Goal: Task Accomplishment & Management: Use online tool/utility

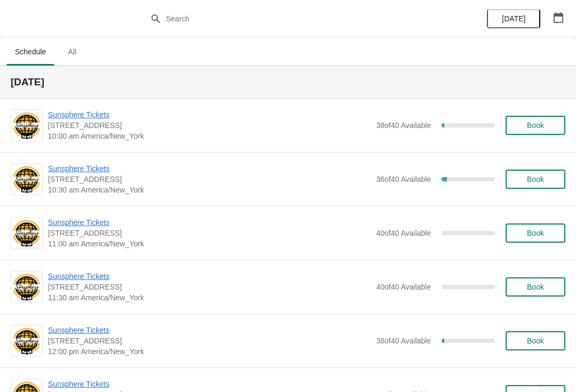
click at [103, 119] on span "Sunsphere Tickets" at bounding box center [209, 114] width 323 height 11
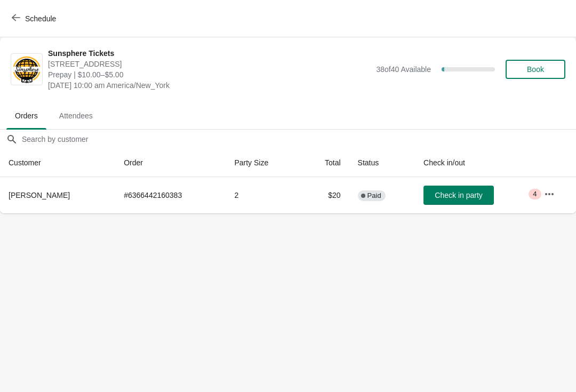
click at [451, 201] on button "Check in party" at bounding box center [458, 195] width 70 height 19
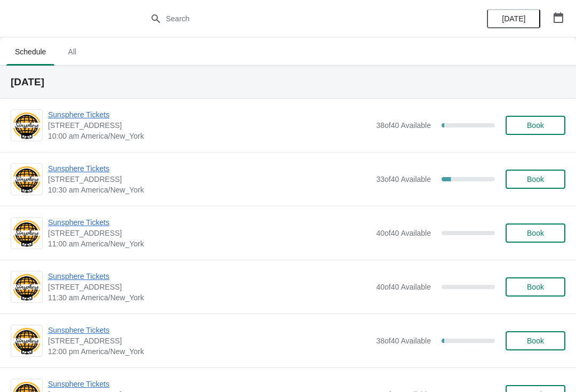
click at [564, 12] on button "button" at bounding box center [558, 17] width 19 height 19
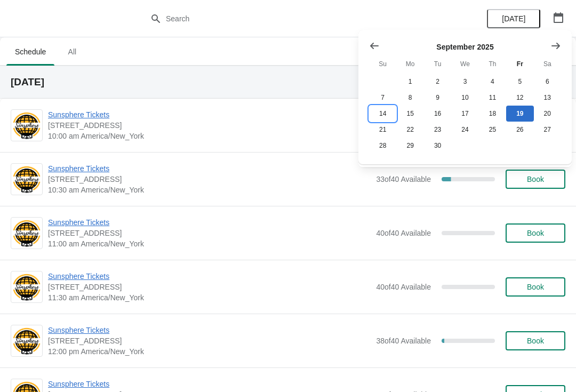
click at [369, 115] on button "14" at bounding box center [382, 114] width 27 height 16
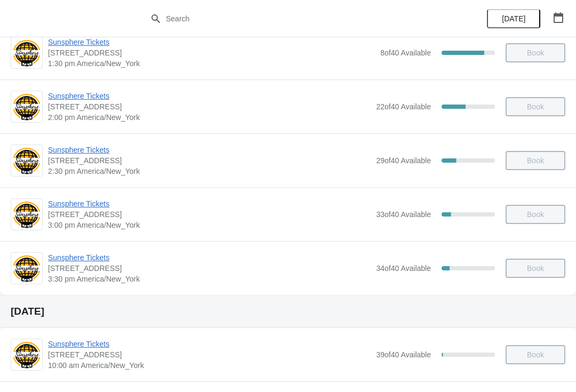
scroll to position [239, 0]
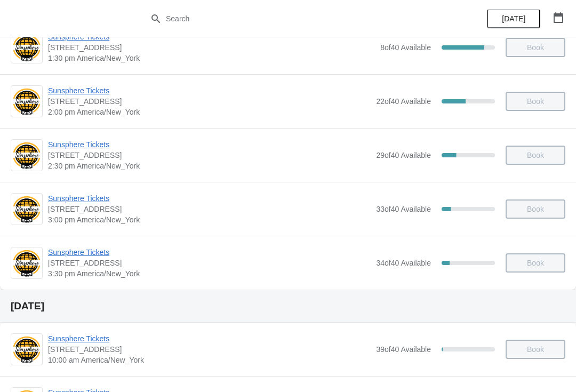
click at [64, 200] on span "Sunsphere Tickets" at bounding box center [209, 198] width 323 height 11
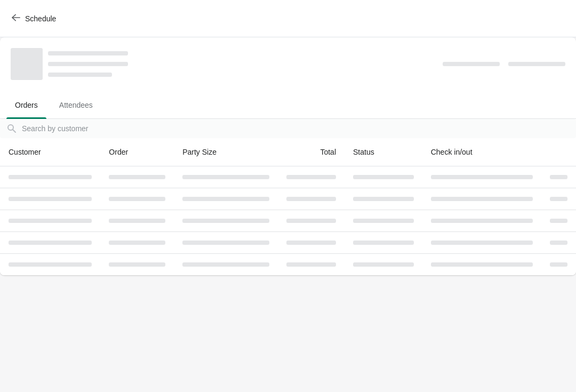
scroll to position [0, 0]
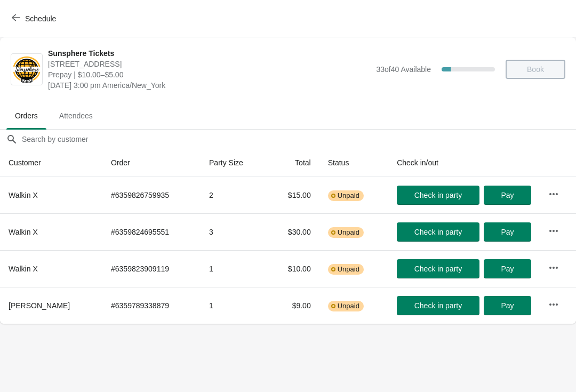
click at [15, 18] on icon "button" at bounding box center [16, 17] width 9 height 9
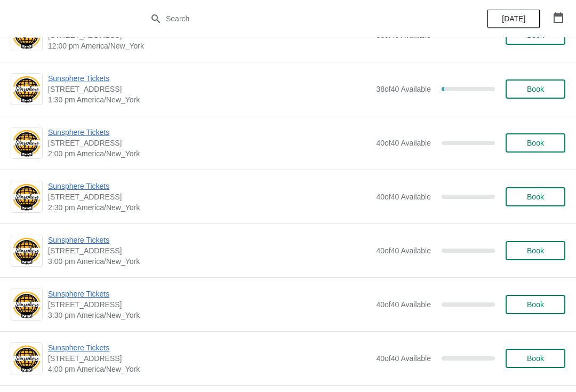
scroll to position [291, 0]
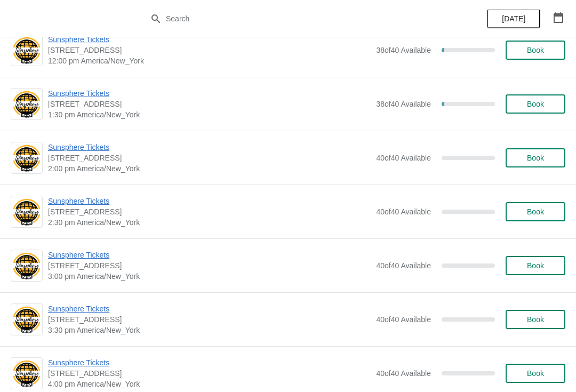
click at [559, 21] on icon "button" at bounding box center [558, 17] width 11 height 11
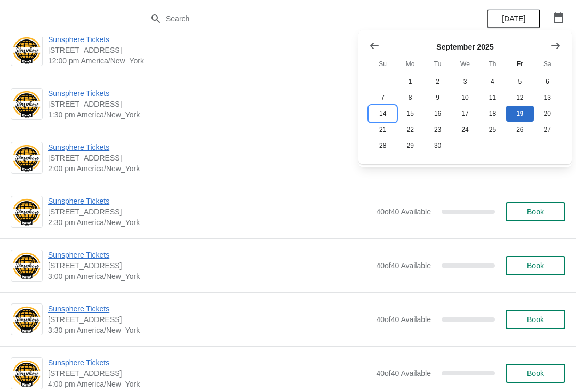
click at [381, 111] on button "14" at bounding box center [382, 114] width 27 height 16
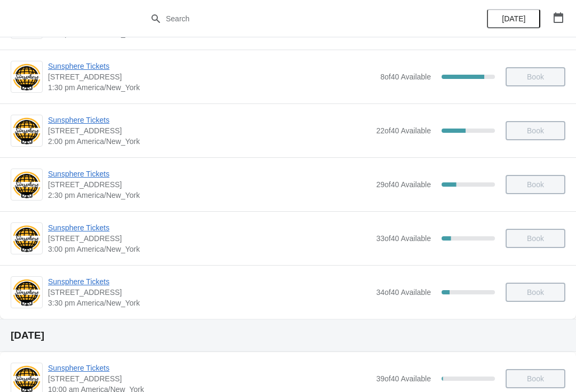
scroll to position [223, 0]
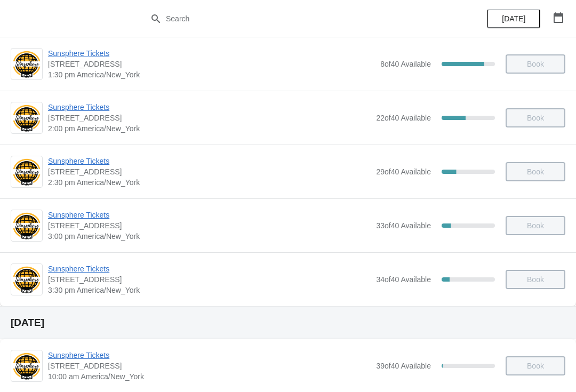
click at [75, 271] on span "Sunsphere Tickets" at bounding box center [209, 268] width 323 height 11
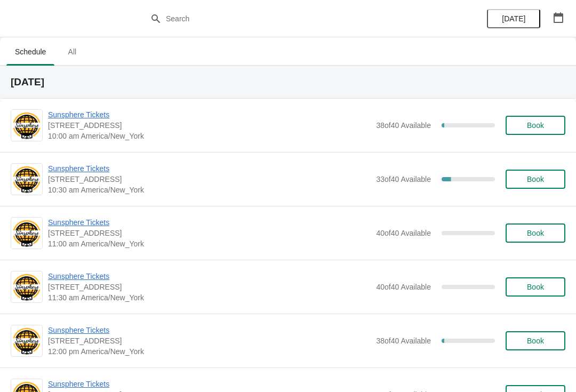
click at [556, 26] on button "button" at bounding box center [558, 17] width 19 height 19
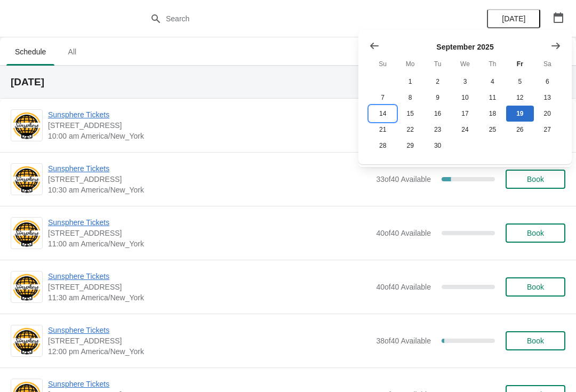
click at [381, 108] on button "14" at bounding box center [382, 114] width 27 height 16
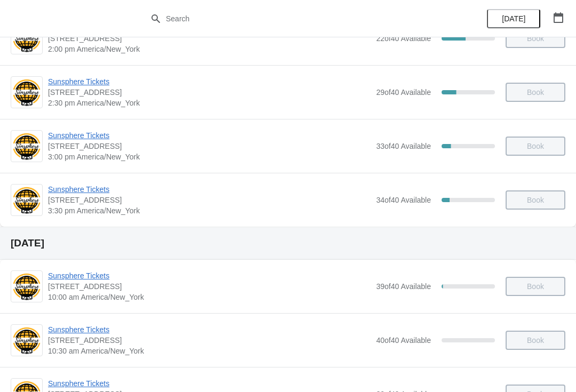
scroll to position [263, 0]
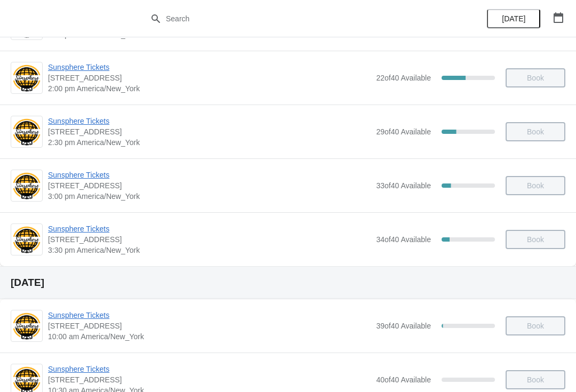
click at [76, 227] on span "Sunsphere Tickets" at bounding box center [209, 228] width 323 height 11
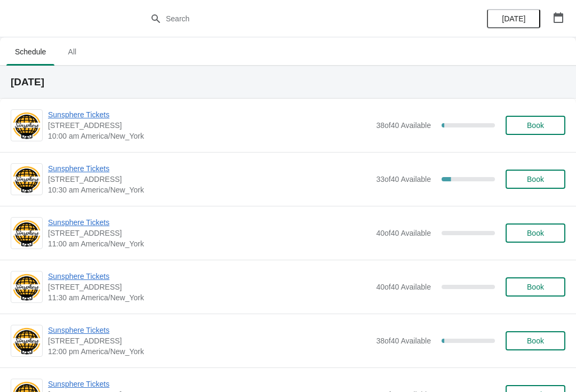
click at [88, 173] on span "Sunsphere Tickets" at bounding box center [209, 168] width 323 height 11
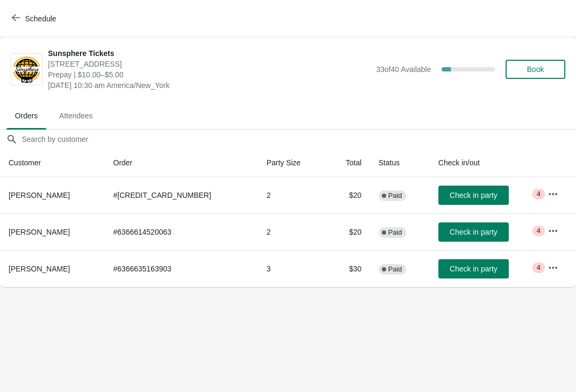
click at [452, 197] on span "Check in party" at bounding box center [473, 195] width 47 height 9
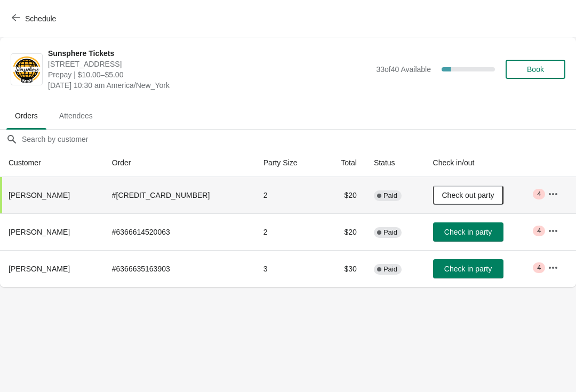
click at [467, 228] on span "Check in party" at bounding box center [467, 232] width 47 height 9
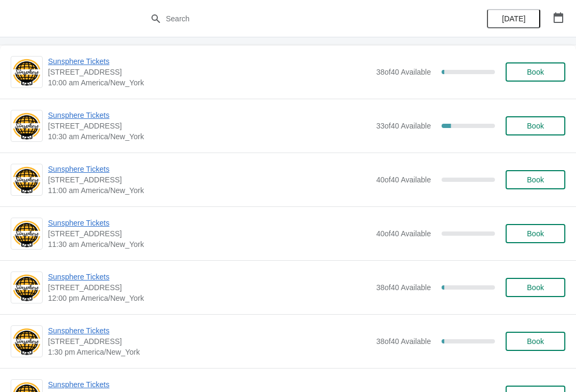
scroll to position [74, 0]
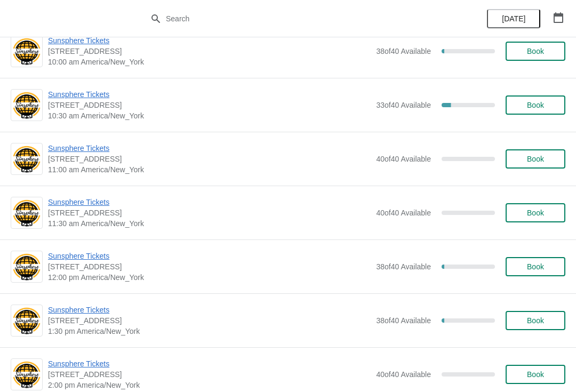
click at [561, 18] on icon "button" at bounding box center [558, 17] width 11 height 11
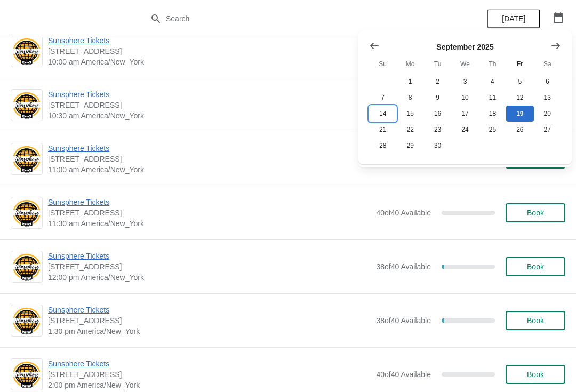
click at [378, 108] on button "14" at bounding box center [382, 114] width 27 height 16
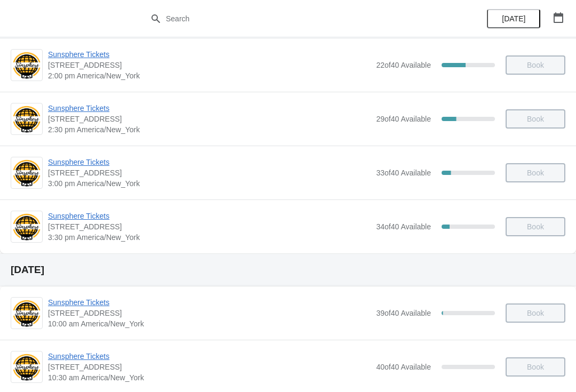
scroll to position [282, 0]
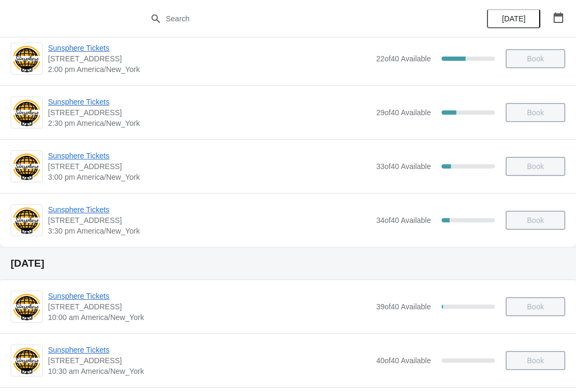
click at [76, 210] on span "Sunsphere Tickets" at bounding box center [209, 209] width 323 height 11
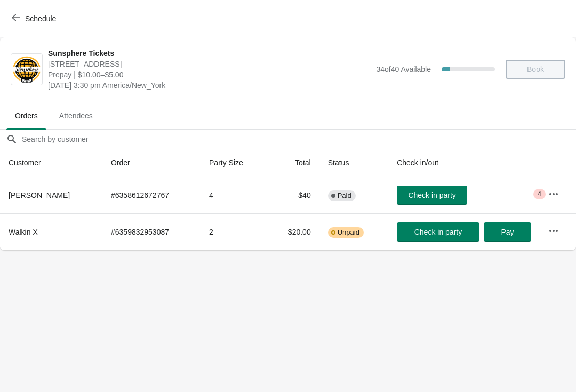
click at [552, 187] on button "button" at bounding box center [553, 194] width 19 height 19
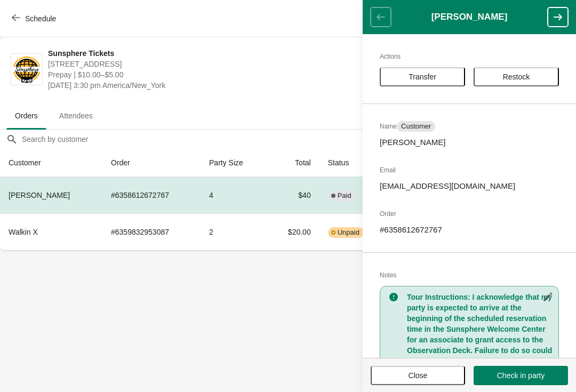
scroll to position [1, 0]
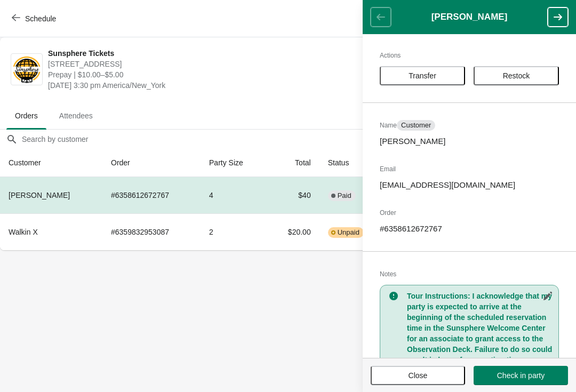
click at [426, 61] on div "Actions Transfer Restock Name Customer Dani McNew Email dani.russell1620@yahoo.…" at bounding box center [469, 196] width 213 height 324
click at [435, 68] on button "Transfer" at bounding box center [422, 75] width 85 height 19
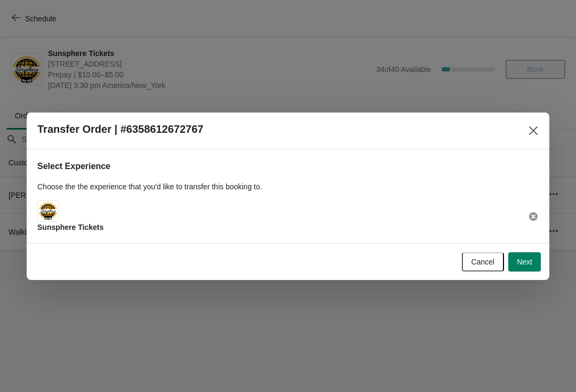
click at [532, 255] on button "Next" at bounding box center [524, 261] width 33 height 19
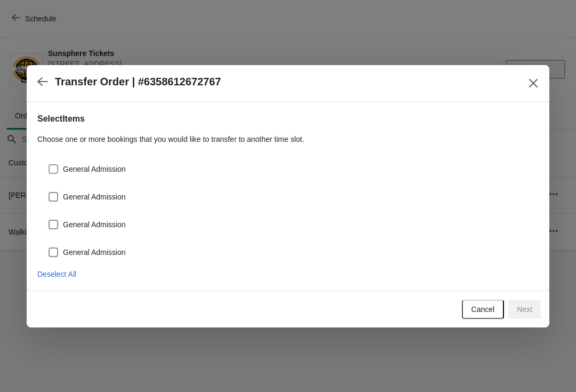
click at [102, 175] on label "General Admission" at bounding box center [87, 169] width 78 height 15
click at [49, 165] on input "General Admission" at bounding box center [49, 164] width 1 height 1
checkbox input "true"
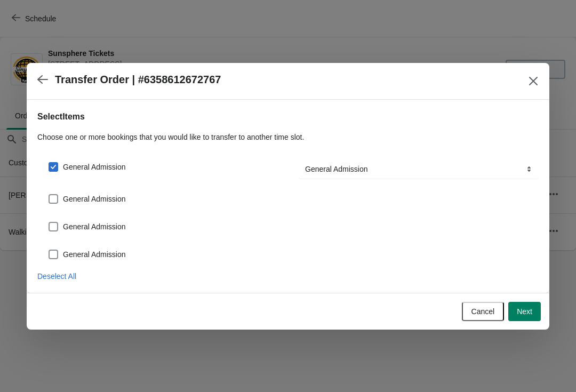
click at [106, 205] on label "General Admission" at bounding box center [87, 198] width 78 height 15
click at [49, 195] on input "General Admission" at bounding box center [49, 194] width 1 height 1
checkbox input "true"
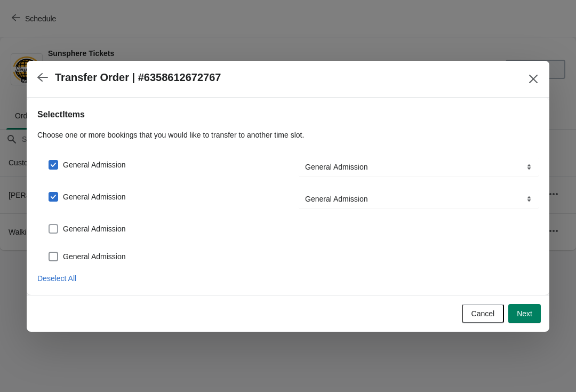
click at [102, 224] on span "General Admission" at bounding box center [94, 228] width 63 height 11
click at [49, 224] on input "General Admission" at bounding box center [49, 224] width 1 height 1
checkbox input "true"
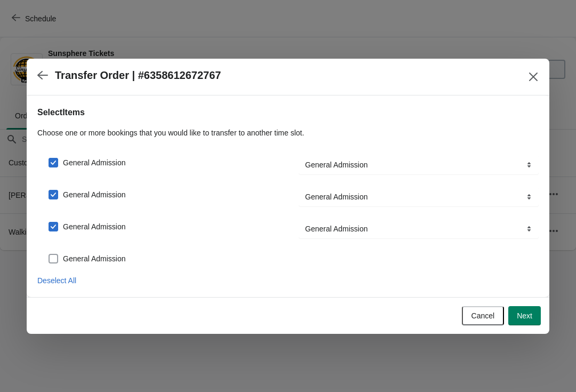
click at [111, 259] on span "General Admission" at bounding box center [94, 258] width 63 height 11
click at [49, 254] on input "General Admission" at bounding box center [49, 254] width 1 height 1
checkbox input "true"
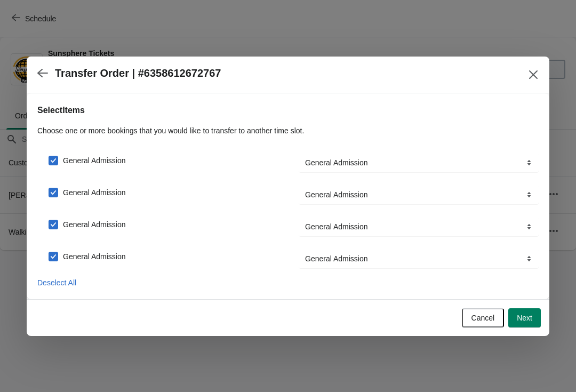
click at [524, 323] on button "Next" at bounding box center [524, 317] width 33 height 19
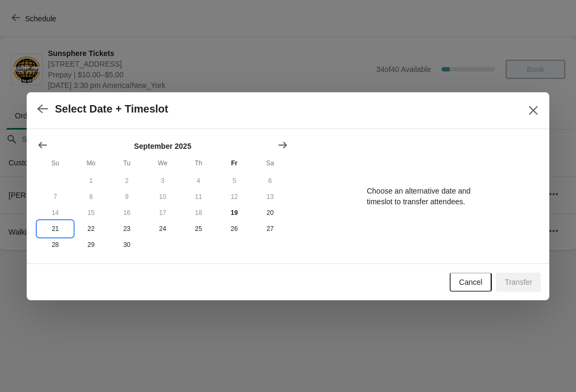
click at [52, 230] on button "21" at bounding box center [55, 229] width 36 height 16
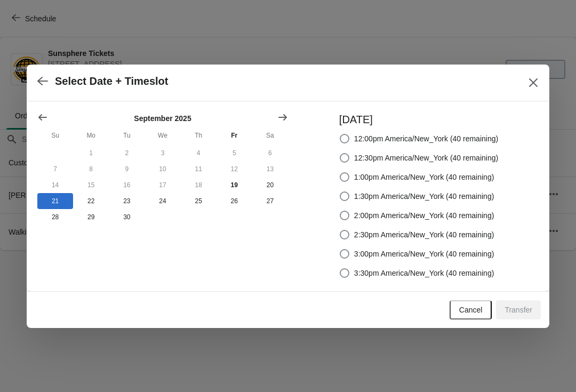
click at [446, 266] on label "3:30pm America/New_York (40 remaining)" at bounding box center [416, 273] width 155 height 15
click at [340, 268] on input "3:30pm America/New_York (40 remaining)" at bounding box center [340, 268] width 1 height 1
radio input "true"
click at [527, 309] on span "Transfer" at bounding box center [519, 310] width 28 height 9
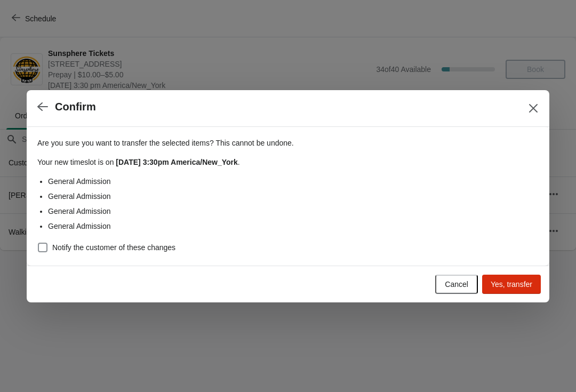
click at [150, 244] on span "Notify the customer of these changes" at bounding box center [113, 247] width 123 height 11
click at [38, 243] on input "Notify the customer of these changes" at bounding box center [38, 243] width 1 height 1
checkbox input "true"
click at [519, 288] on span "Yes, transfer" at bounding box center [512, 284] width 42 height 9
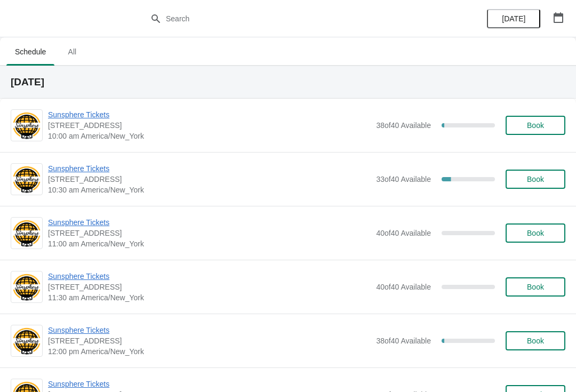
click at [93, 169] on span "Sunsphere Tickets" at bounding box center [209, 168] width 323 height 11
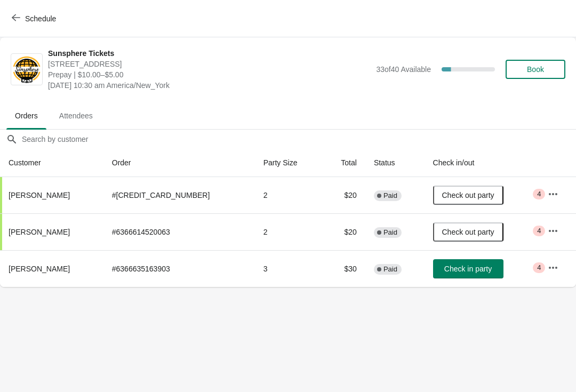
click at [450, 273] on span "Check in party" at bounding box center [467, 269] width 47 height 9
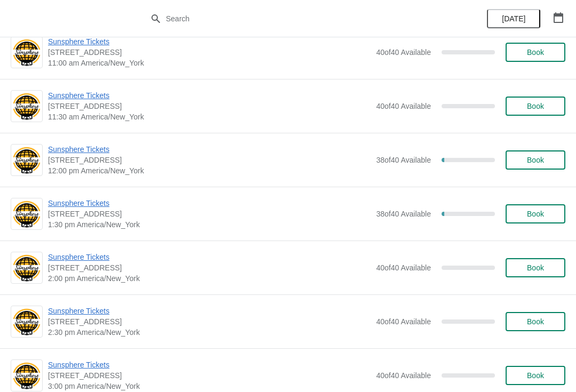
scroll to position [182, 0]
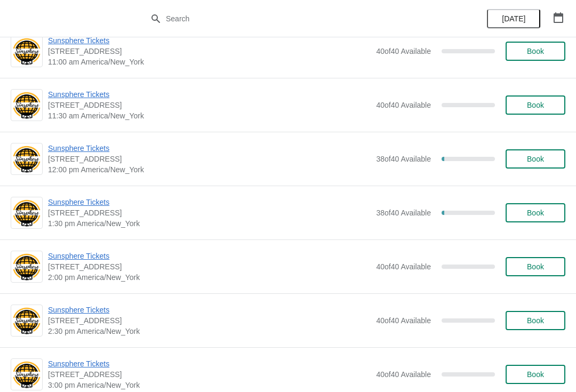
click at [85, 164] on span "[STREET_ADDRESS]" at bounding box center [209, 159] width 323 height 11
click at [98, 148] on span "Sunsphere Tickets" at bounding box center [209, 148] width 323 height 11
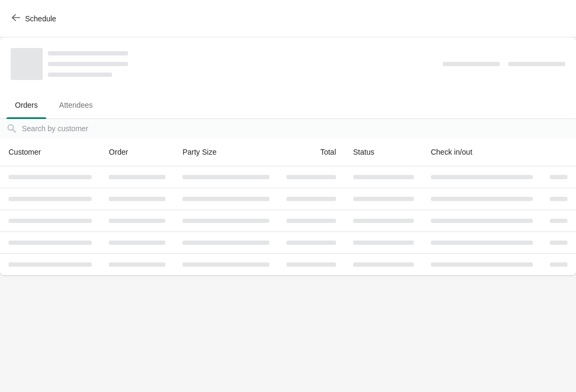
scroll to position [0, 0]
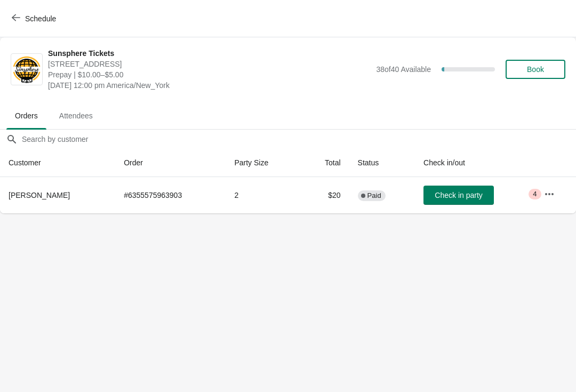
click at [455, 189] on button "Check in party" at bounding box center [458, 195] width 70 height 19
